Goal: Task Accomplishment & Management: Manage account settings

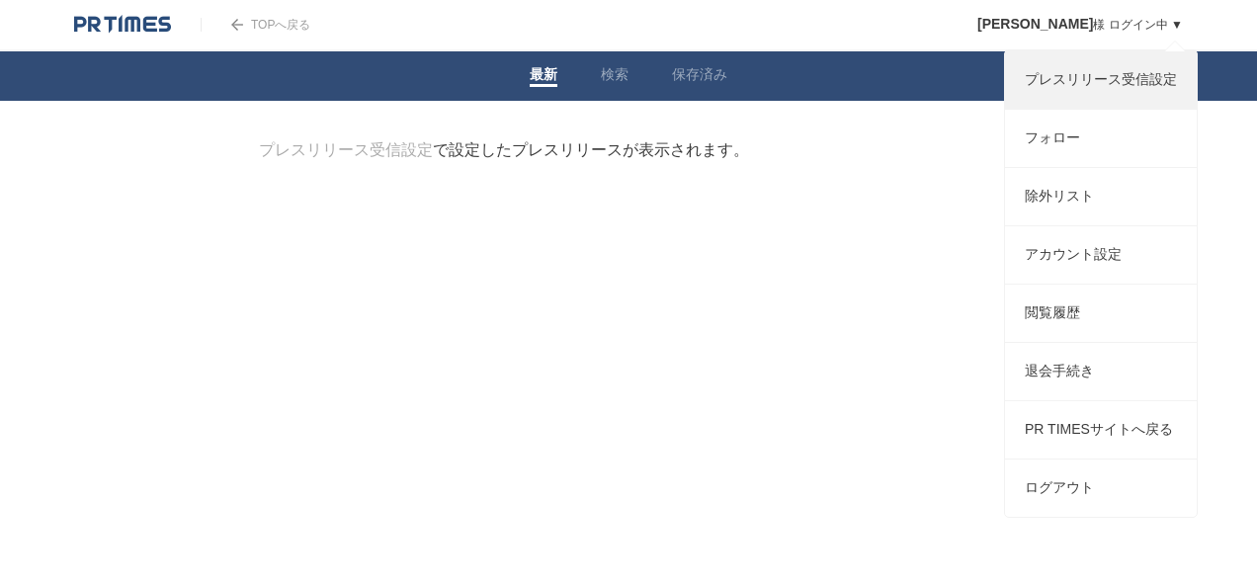
click at [1093, 103] on link "プレスリリース受信設定" at bounding box center [1101, 79] width 192 height 57
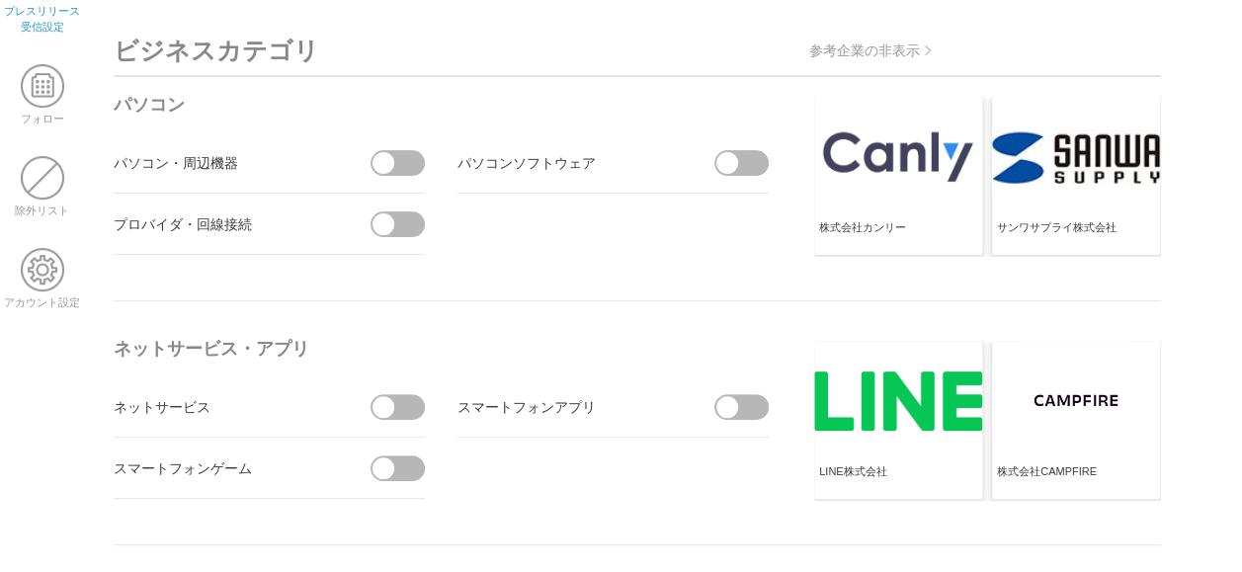
scroll to position [90, 0]
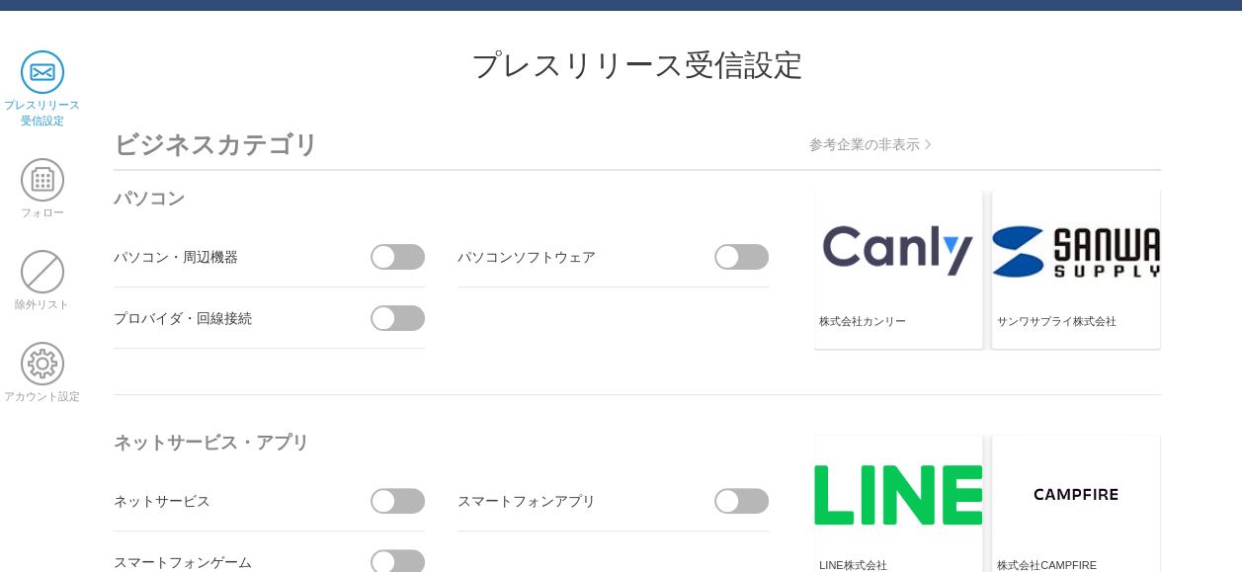
click at [387, 251] on span at bounding box center [383, 257] width 22 height 22
click at [0, 0] on input "checkbox" at bounding box center [0, 0] width 0 height 0
click at [387, 251] on span at bounding box center [390, 257] width 41 height 26
click at [0, 0] on input "checkbox" at bounding box center [0, 0] width 0 height 0
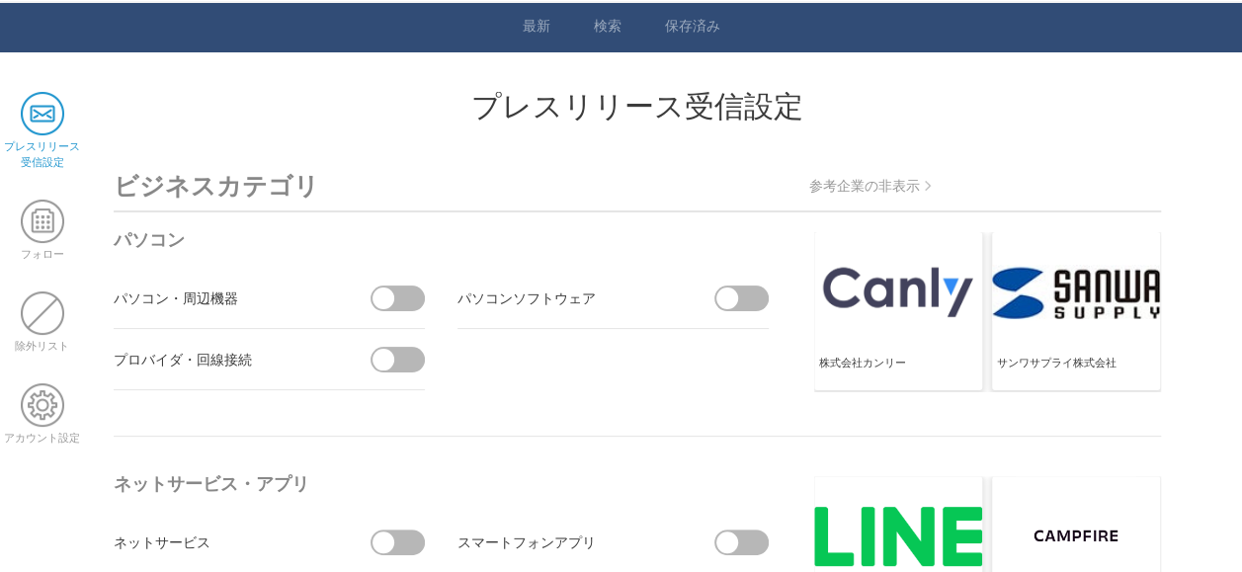
scroll to position [0, 0]
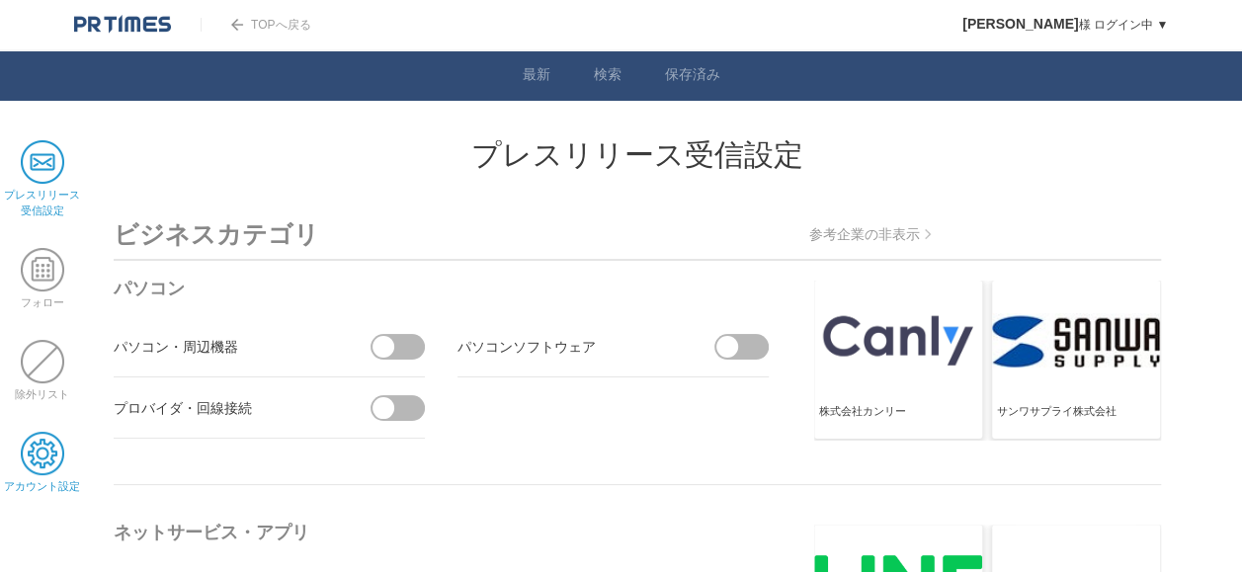
click at [39, 465] on span at bounding box center [42, 453] width 43 height 43
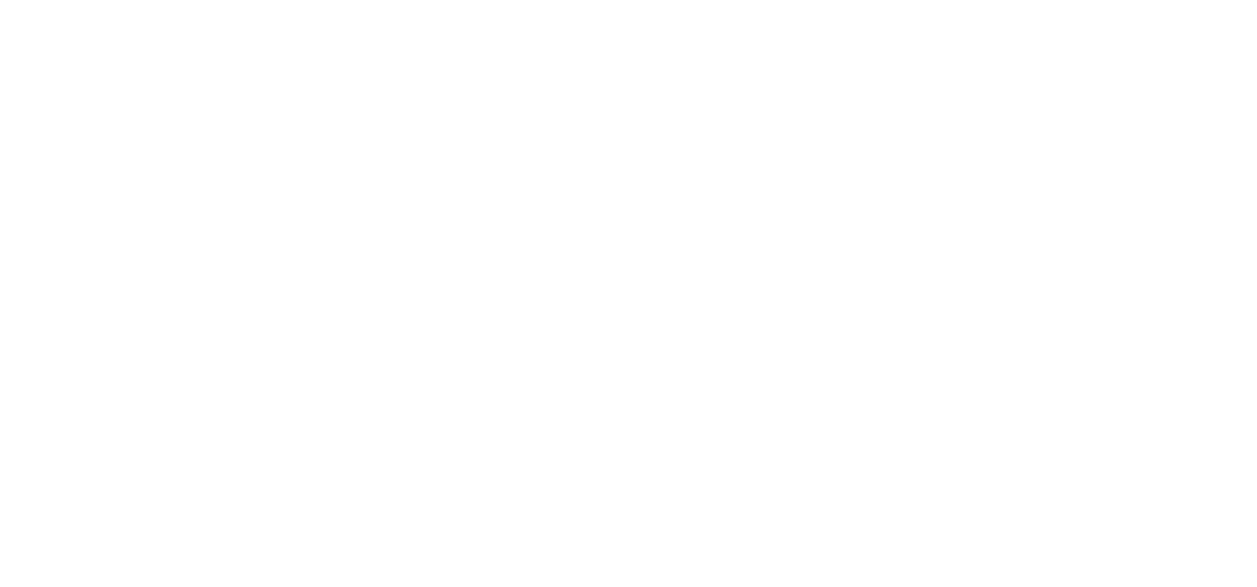
click at [1118, 0] on html at bounding box center [628, 0] width 1257 height 0
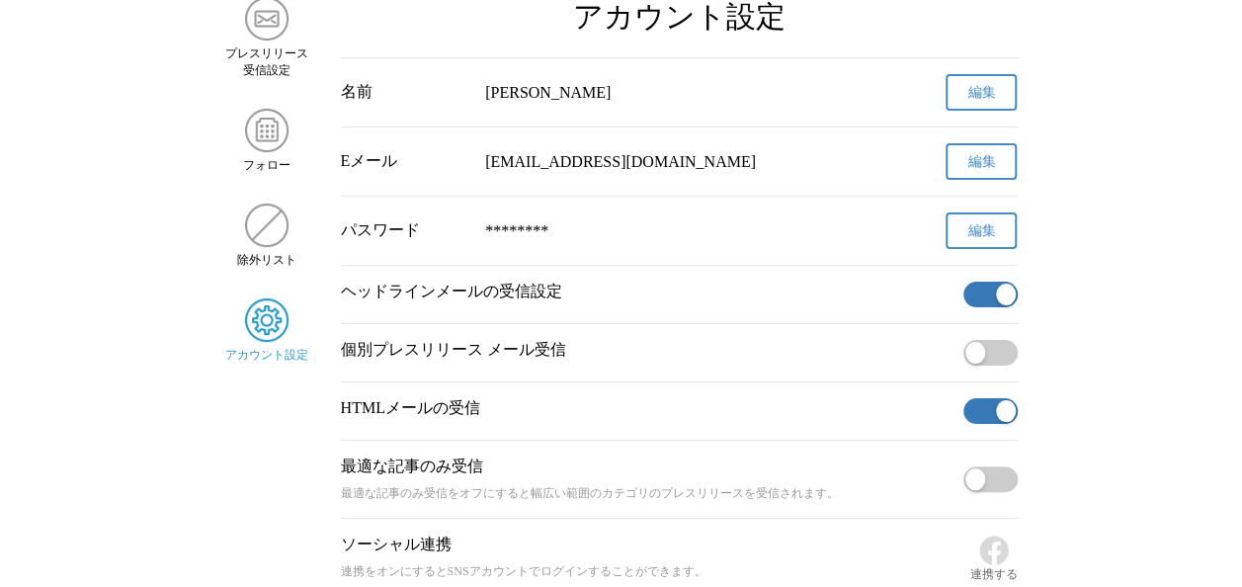
scroll to position [198, 0]
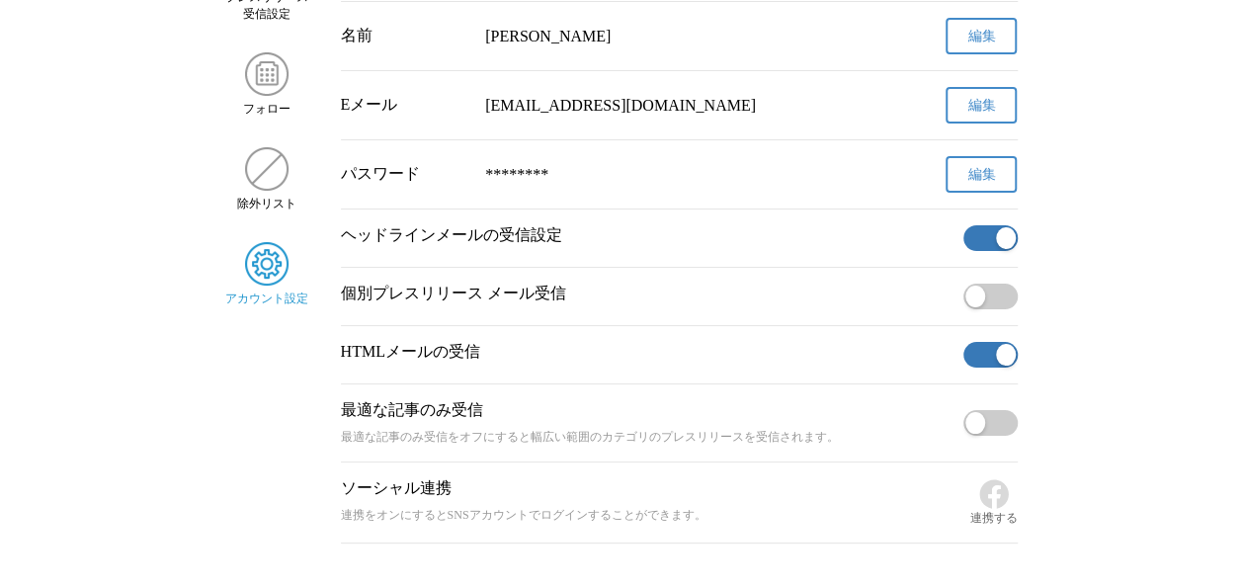
click at [998, 229] on button "button" at bounding box center [990, 238] width 54 height 26
click at [988, 344] on button "button" at bounding box center [990, 355] width 54 height 26
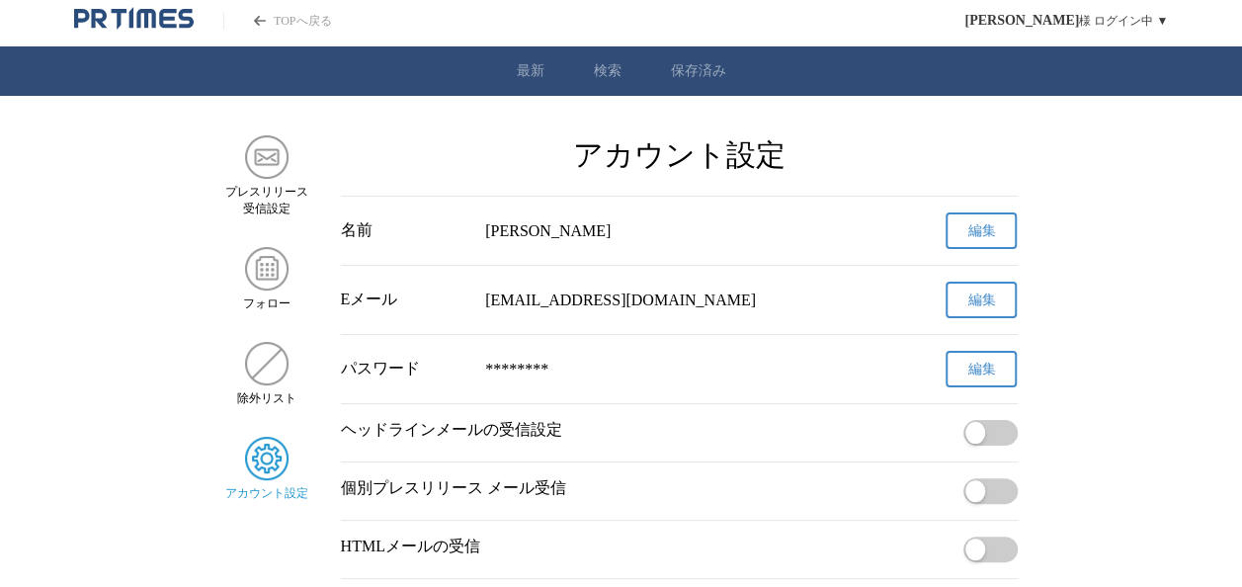
scroll to position [0, 0]
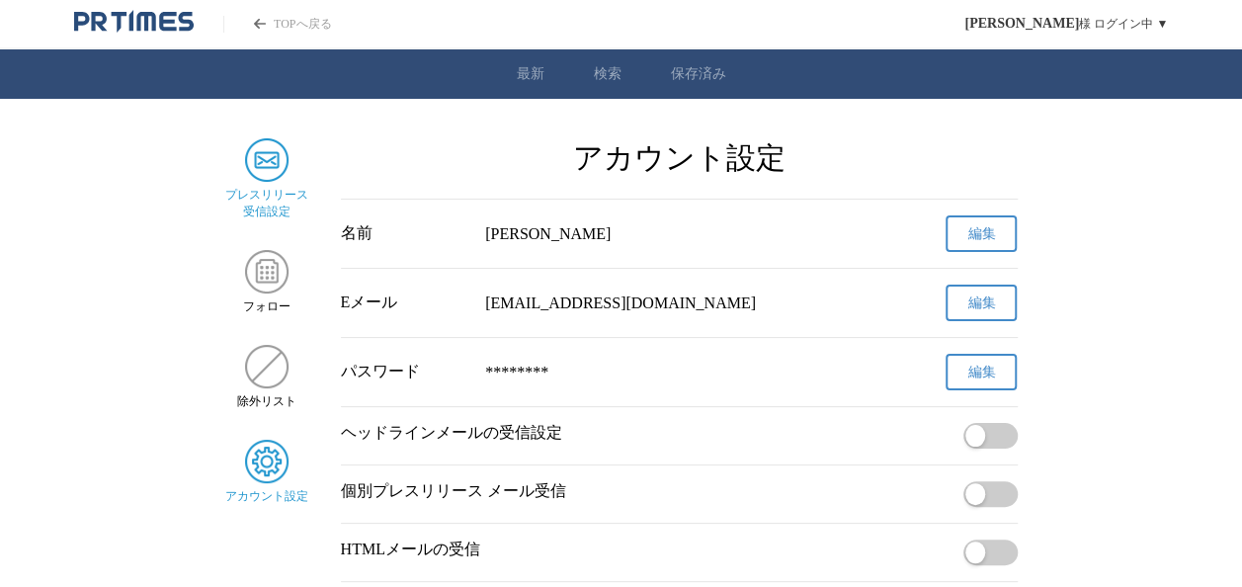
click at [271, 186] on div "プレスリリース 受信設定" at bounding box center [267, 179] width 84 height 82
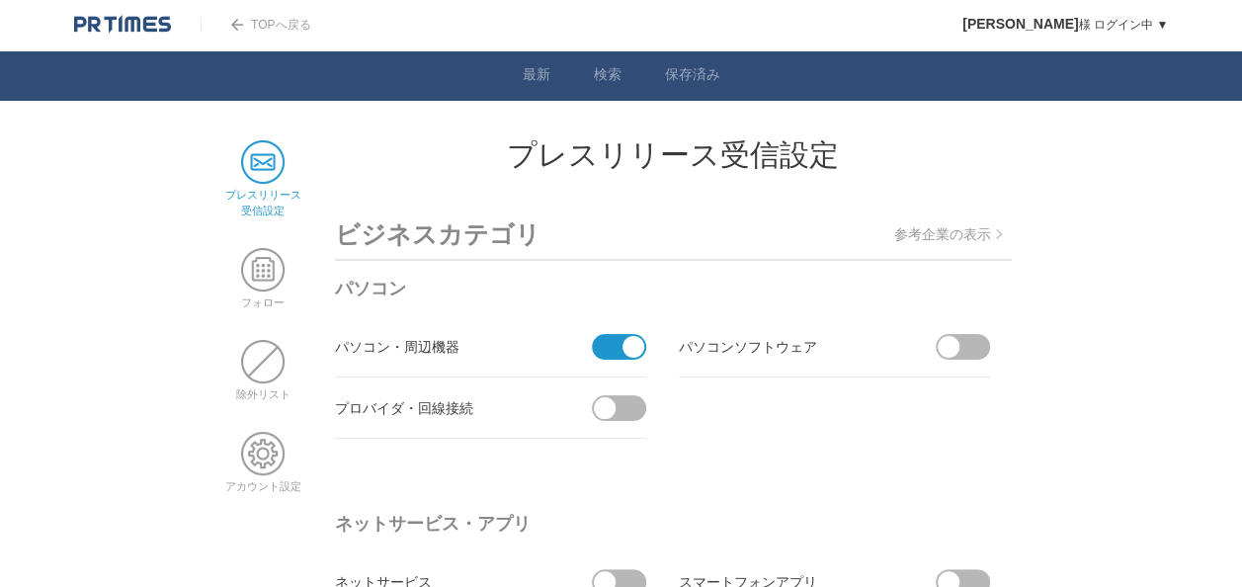
click at [611, 352] on span at bounding box center [612, 347] width 41 height 26
click at [0, 0] on input "checkbox" at bounding box center [0, 0] width 0 height 0
click at [241, 290] on link "フォロー" at bounding box center [262, 295] width 43 height 27
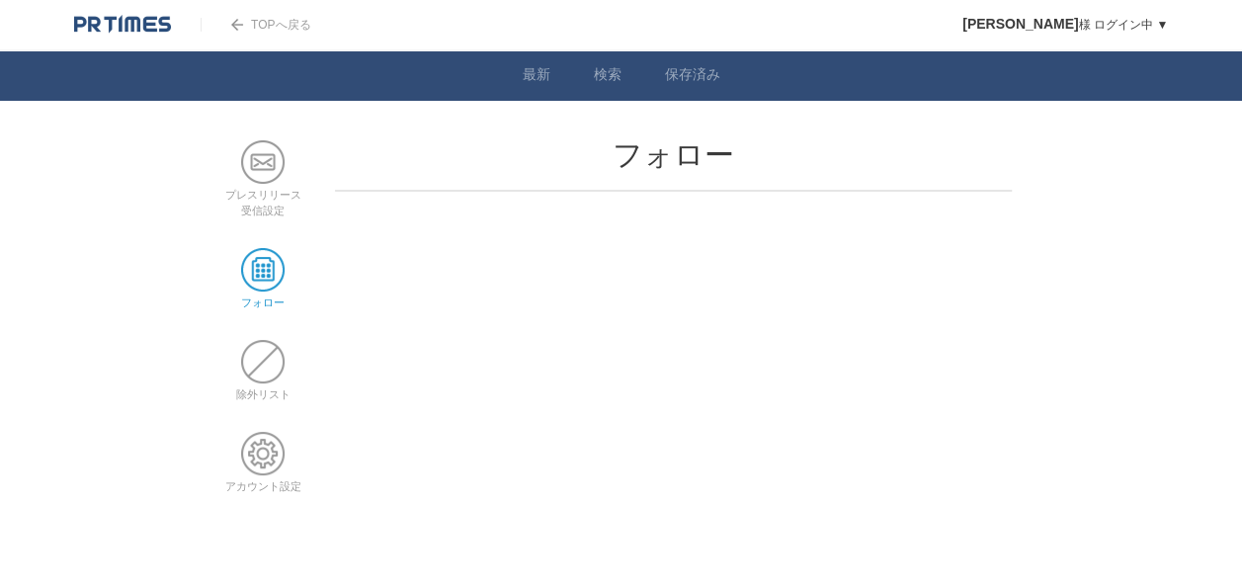
click at [917, 460] on main "プレスリリース 受信設定 フォロー 除外リスト アカウント設定 フォロー" at bounding box center [621, 331] width 800 height 383
